Goal: Task Accomplishment & Management: Manage account settings

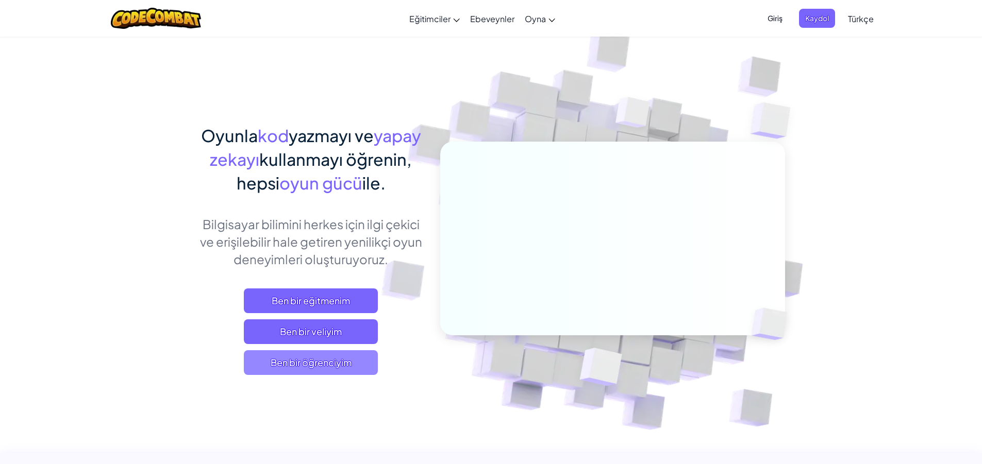
click at [332, 368] on span "Ben bir öğrenciyim" at bounding box center [311, 363] width 134 height 25
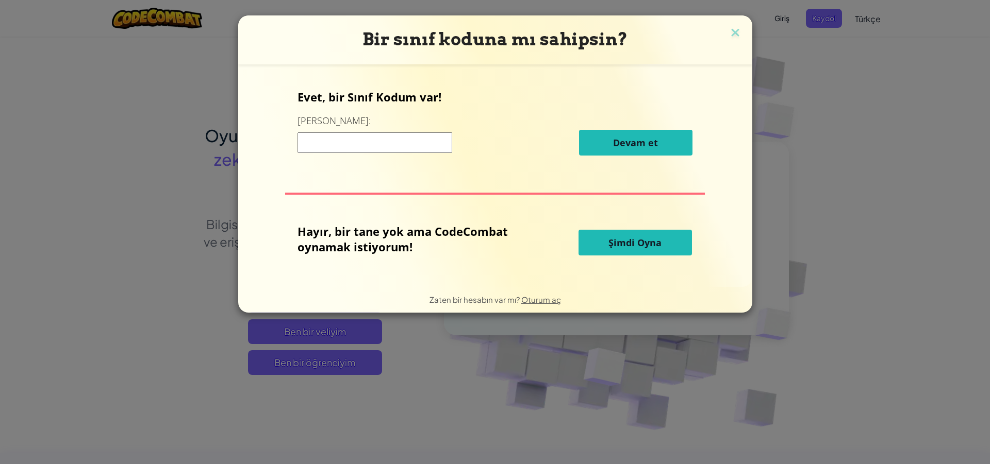
click at [418, 144] on input at bounding box center [374, 142] width 155 height 21
click at [734, 34] on img at bounding box center [734, 33] width 13 height 15
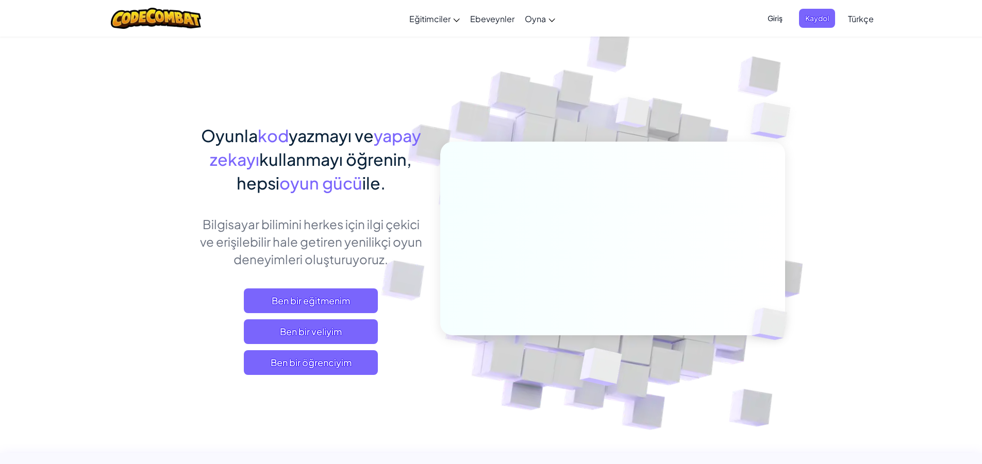
click at [772, 22] on span "Giriş" at bounding box center [774, 18] width 27 height 19
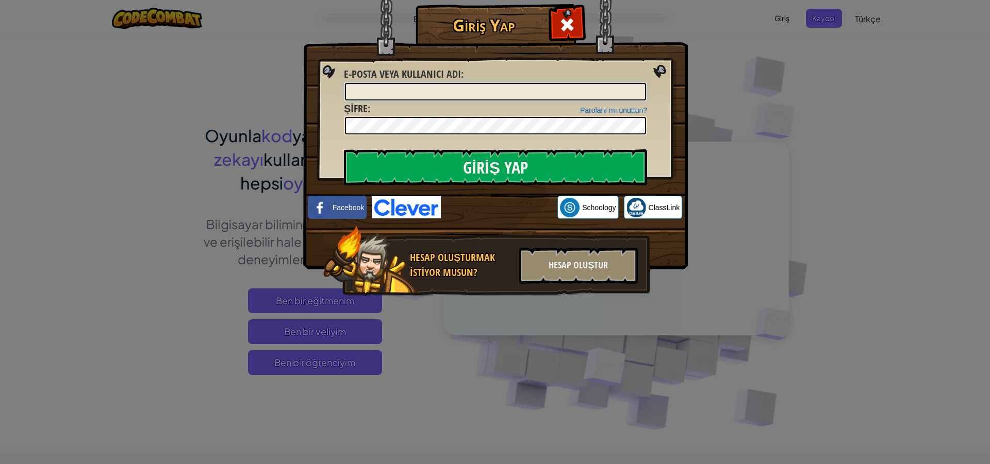
click at [591, 85] on input "E-posta veya kullanıcı adı :" at bounding box center [495, 92] width 301 height 18
type input "[EMAIL_ADDRESS][DOMAIN_NAME]"
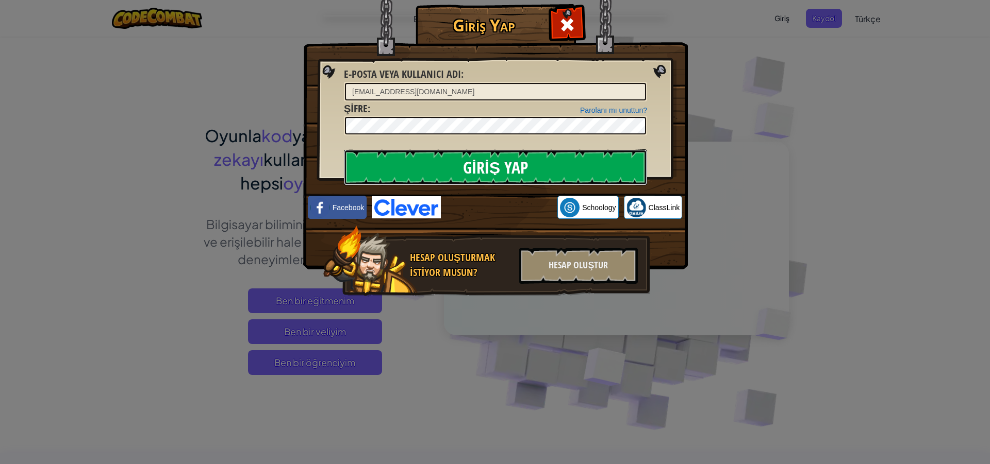
click at [602, 164] on input "Giriş Yap" at bounding box center [495, 168] width 303 height 36
click at [595, 164] on input "Giriş Yap" at bounding box center [495, 168] width 303 height 36
click at [527, 166] on input "Giriş Yap" at bounding box center [495, 168] width 303 height 36
click at [524, 166] on input "Giriş Yap" at bounding box center [495, 168] width 303 height 36
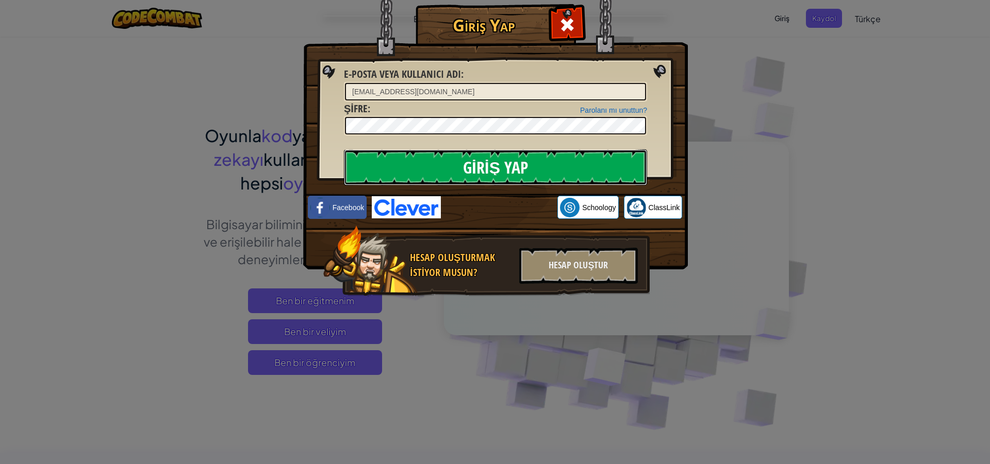
click at [524, 166] on input "Giriş Yap" at bounding box center [495, 168] width 303 height 36
